Goal: Task Accomplishment & Management: Complete application form

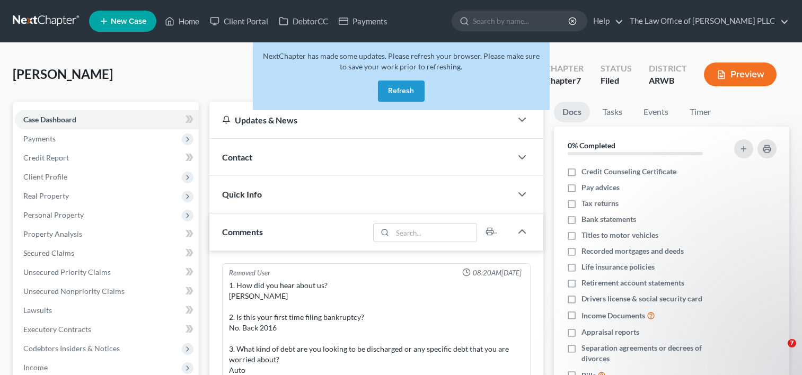
select select "0"
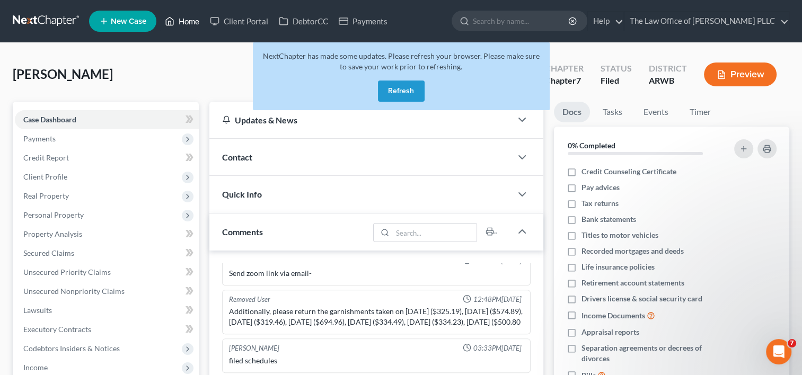
drag, startPoint x: 187, startPoint y: 19, endPoint x: 176, endPoint y: 105, distance: 87.1
click at [187, 19] on link "Home" at bounding box center [181, 21] width 45 height 19
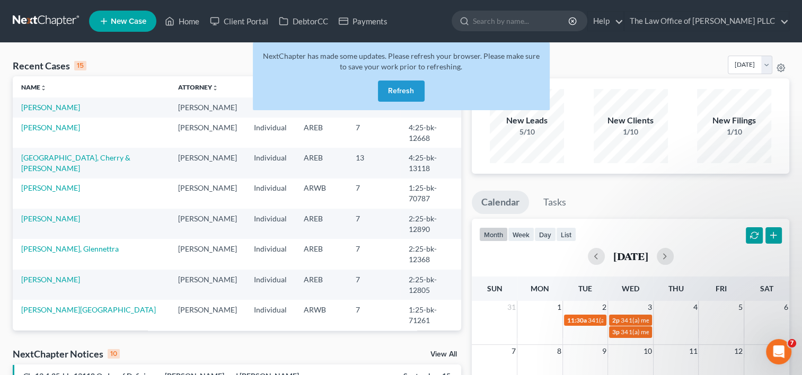
click at [397, 91] on button "Refresh" at bounding box center [401, 91] width 47 height 21
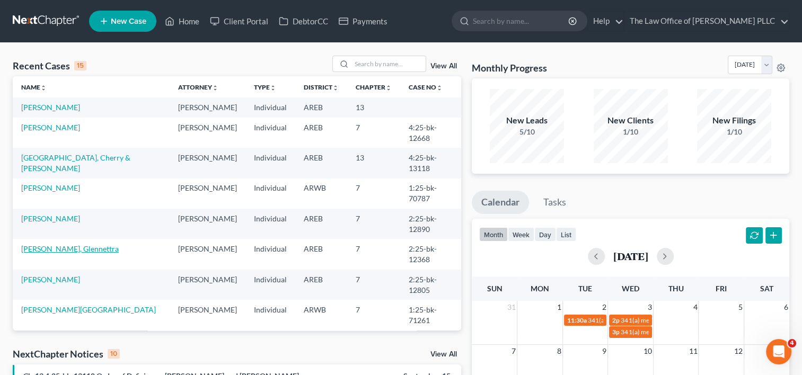
click at [59, 244] on link "[PERSON_NAME], Glennettra" at bounding box center [69, 248] width 97 height 9
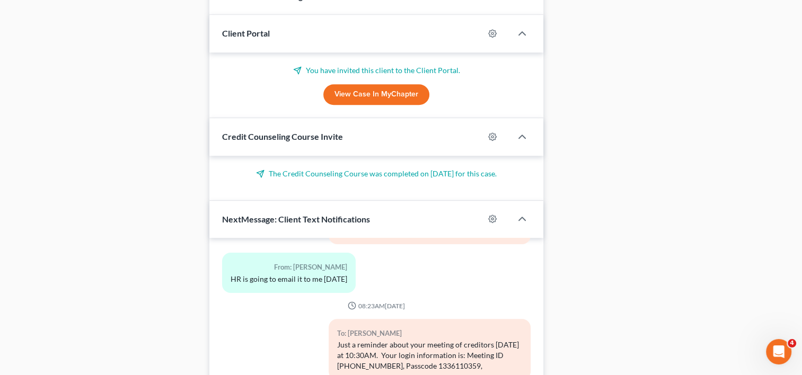
scroll to position [802, 0]
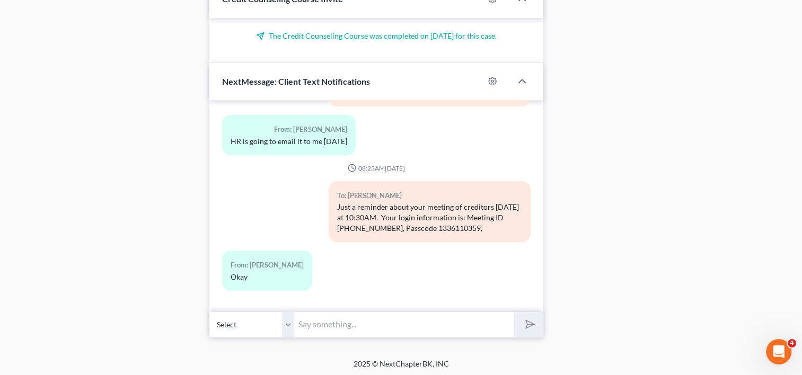
click at [341, 322] on input "text" at bounding box center [404, 325] width 220 height 26
type input "Are you on the zoom call?"
click at [529, 322] on line "submit" at bounding box center [530, 324] width 7 height 7
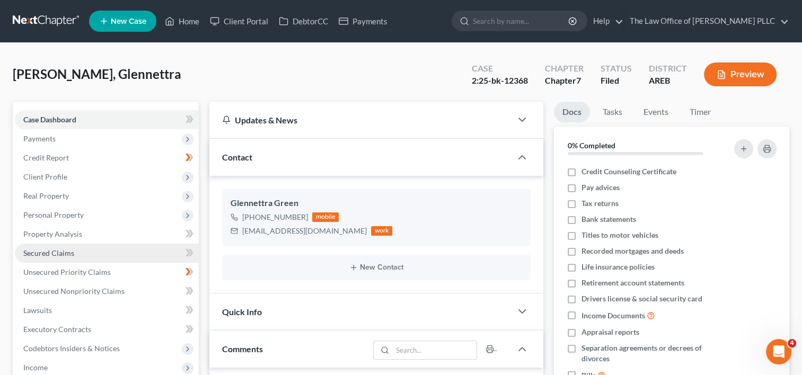
scroll to position [43, 0]
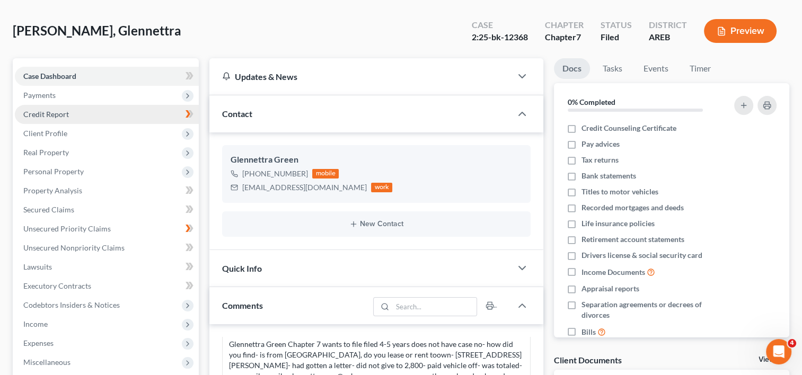
click at [58, 121] on link "Credit Report" at bounding box center [107, 114] width 184 height 19
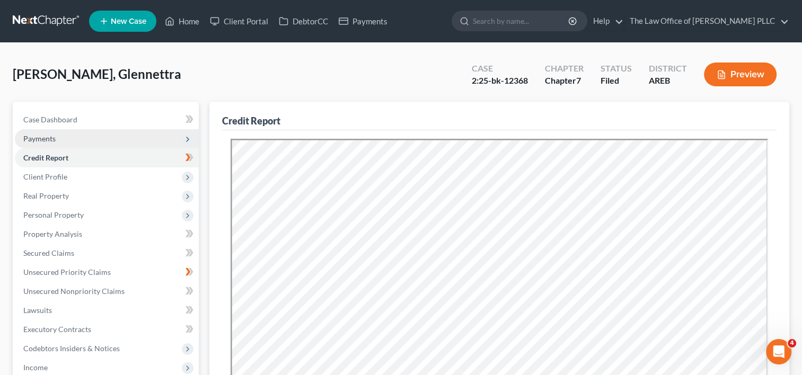
click at [59, 134] on span "Payments" at bounding box center [107, 138] width 184 height 19
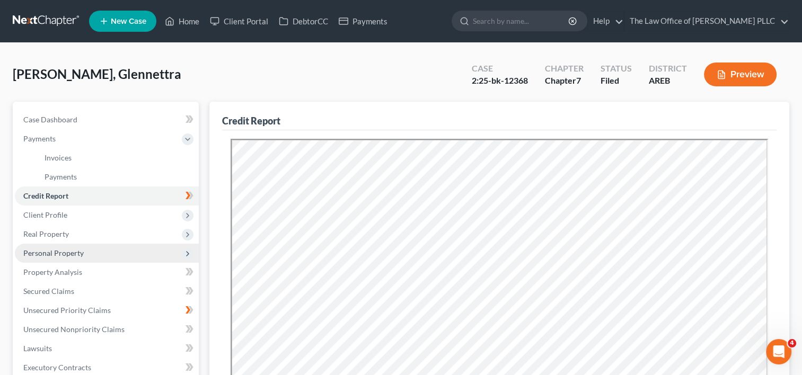
click at [69, 245] on span "Personal Property" at bounding box center [107, 253] width 184 height 19
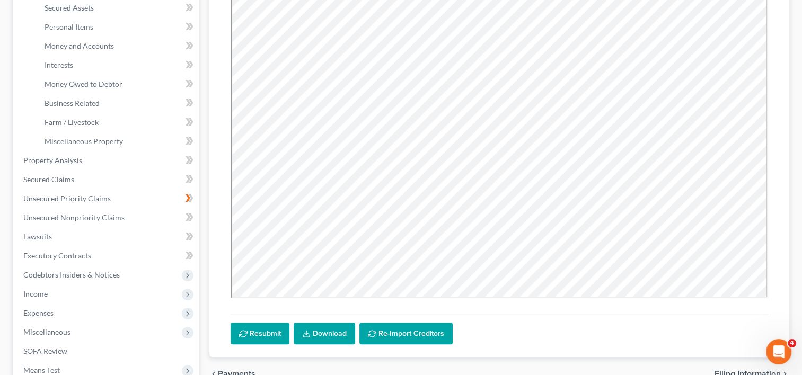
scroll to position [265, 0]
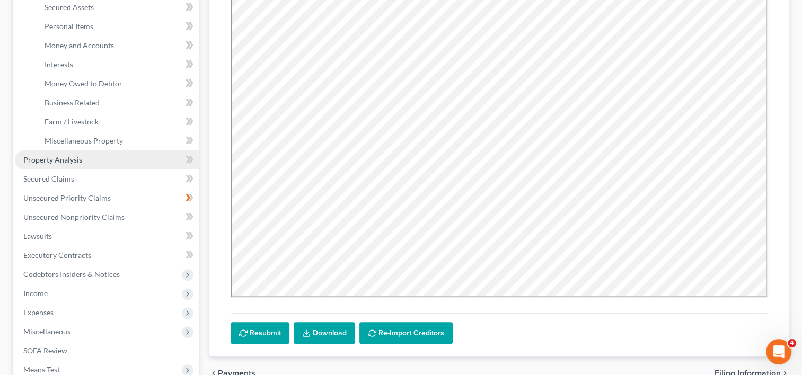
click at [75, 158] on span "Property Analysis" at bounding box center [52, 159] width 59 height 9
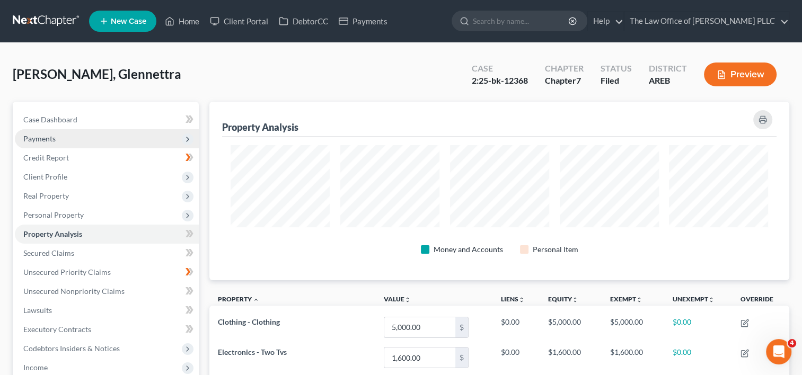
click at [74, 144] on span "Payments" at bounding box center [107, 138] width 184 height 19
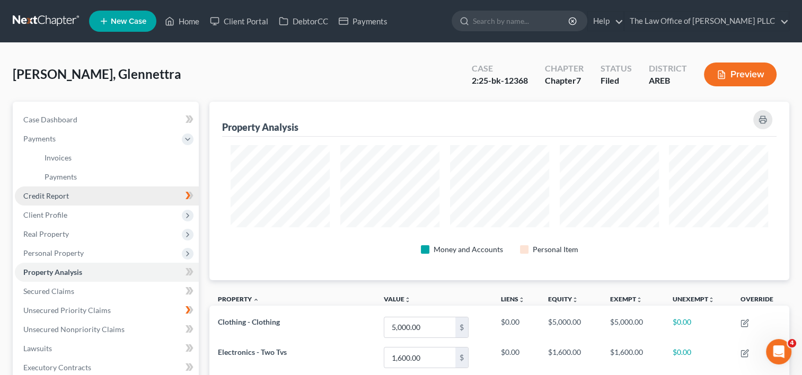
click at [76, 197] on link "Credit Report" at bounding box center [107, 196] width 184 height 19
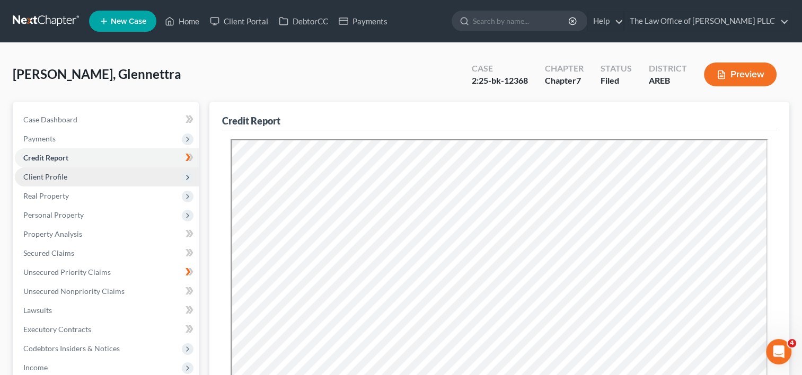
click at [71, 184] on span "Client Profile" at bounding box center [107, 176] width 184 height 19
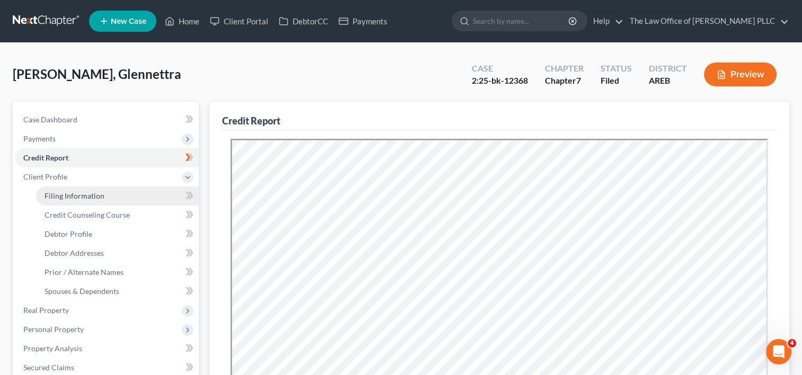
click at [91, 200] on link "Filing Information" at bounding box center [117, 196] width 163 height 19
select select "1"
select select "0"
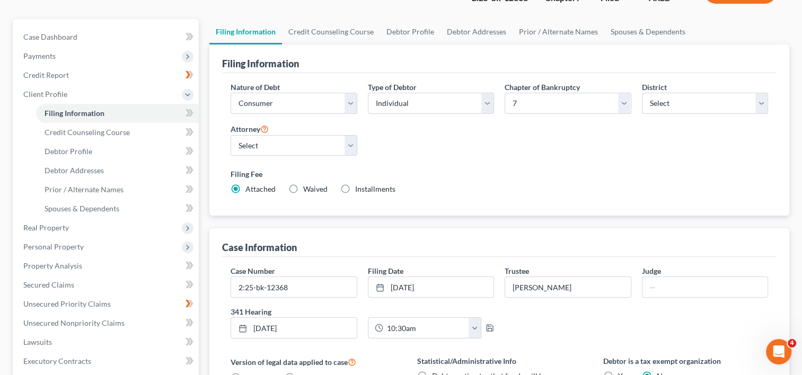
scroll to position [85, 0]
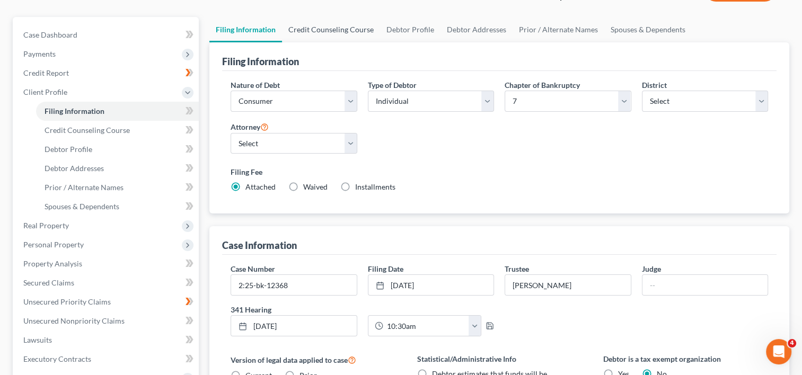
click at [340, 27] on link "Credit Counseling Course" at bounding box center [331, 29] width 98 height 25
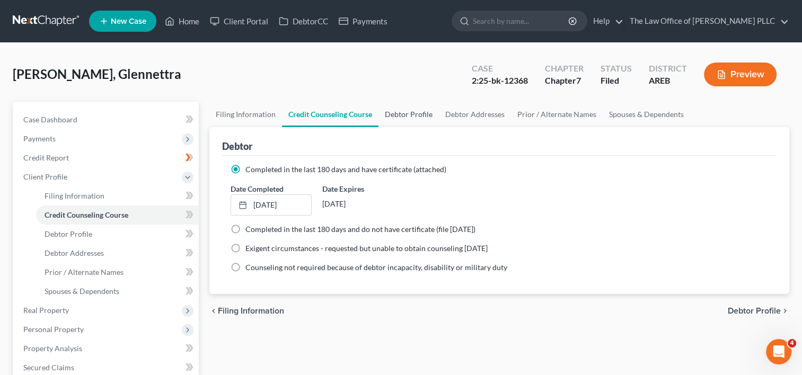
click at [413, 117] on link "Debtor Profile" at bounding box center [408, 114] width 60 height 25
select select "1"
select select "3"
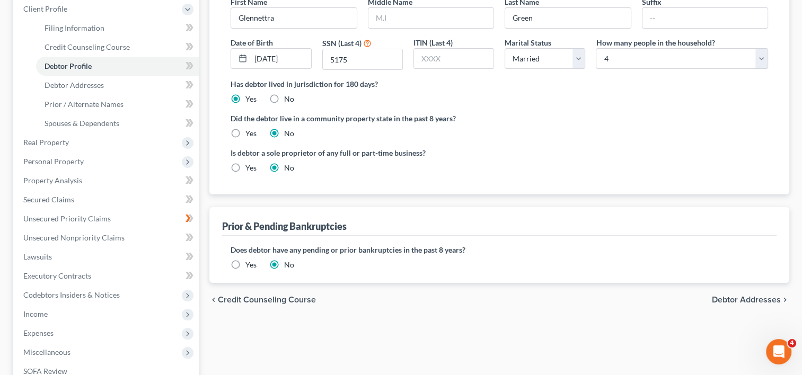
scroll to position [167, 0]
click at [750, 297] on span "Debtor Addresses" at bounding box center [746, 301] width 69 height 8
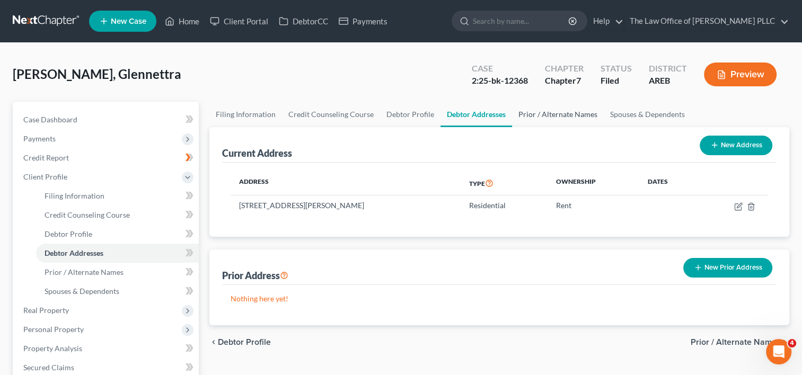
click at [530, 114] on link "Prior / Alternate Names" at bounding box center [558, 114] width 92 height 25
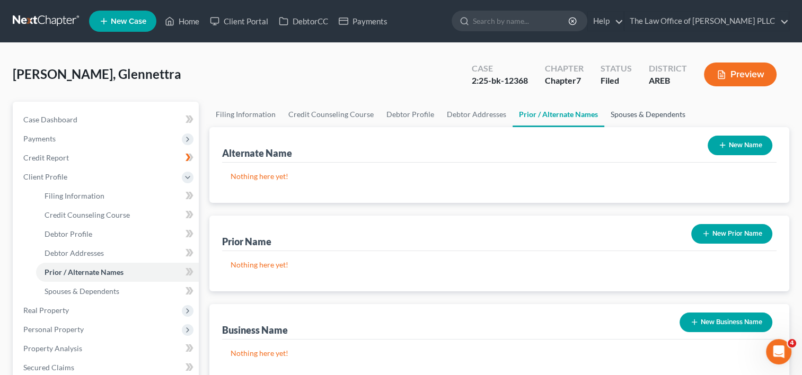
click at [640, 118] on link "Spouses & Dependents" at bounding box center [647, 114] width 87 height 25
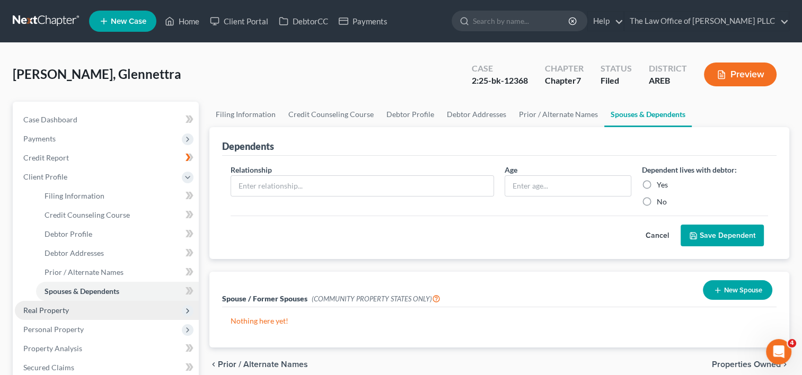
click at [169, 310] on span "Real Property" at bounding box center [107, 310] width 184 height 19
